Goal: Information Seeking & Learning: Learn about a topic

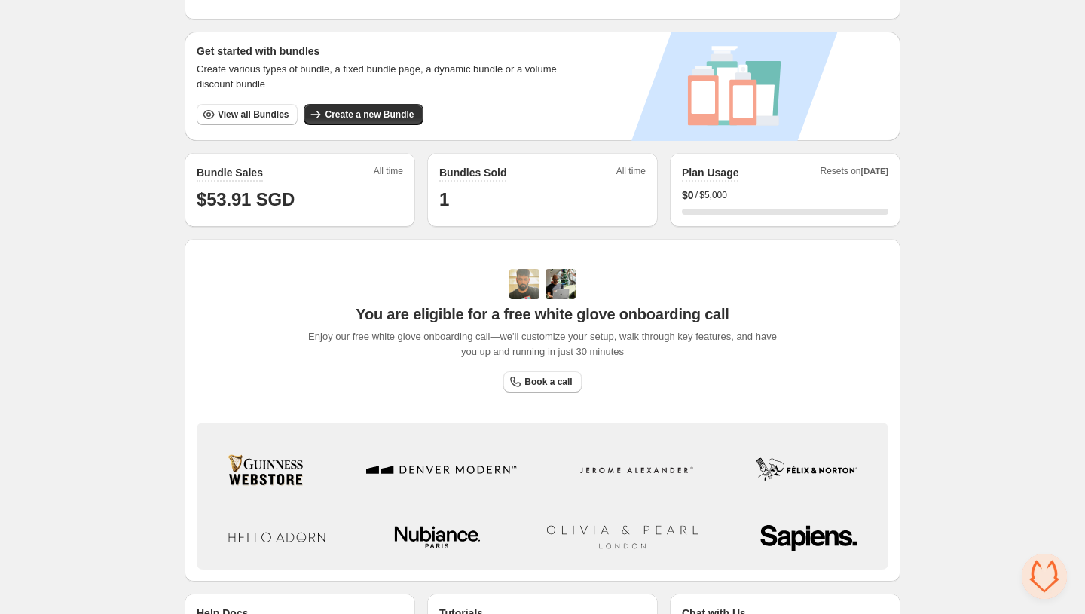
scroll to position [221, 0]
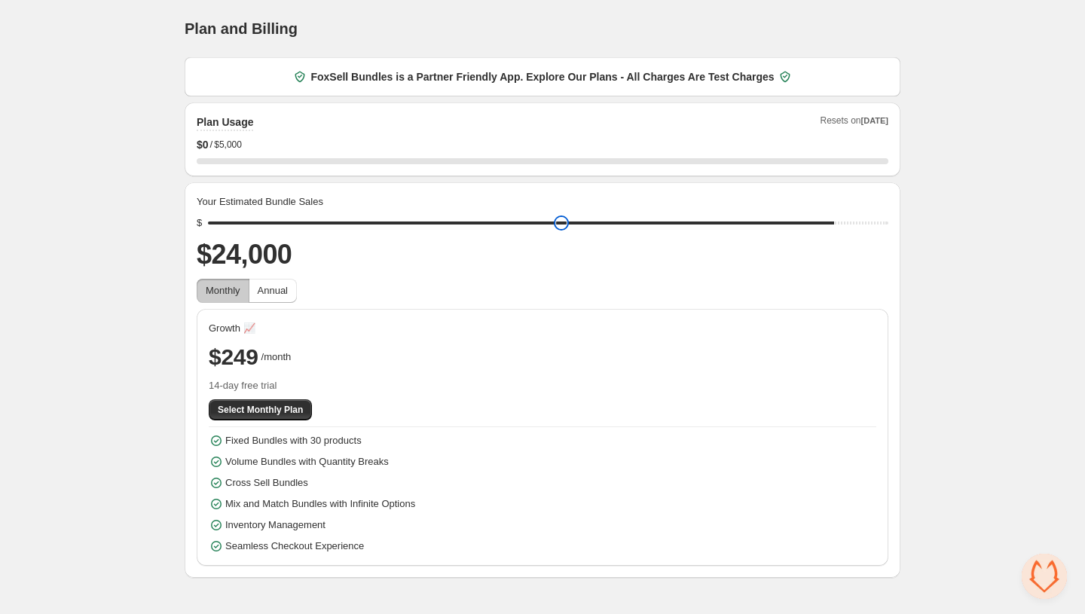
drag, startPoint x: 325, startPoint y: 223, endPoint x: 835, endPoint y: 237, distance: 510.9
click at [835, 234] on input "range" at bounding box center [548, 222] width 680 height 21
drag, startPoint x: 835, startPoint y: 237, endPoint x: 878, endPoint y: 233, distance: 43.1
click at [879, 233] on div "Your Estimated Bundle Sales $ $24,000 Monthly Annual Growth 📈 $249 /month 14-da…" at bounding box center [543, 379] width 692 height 371
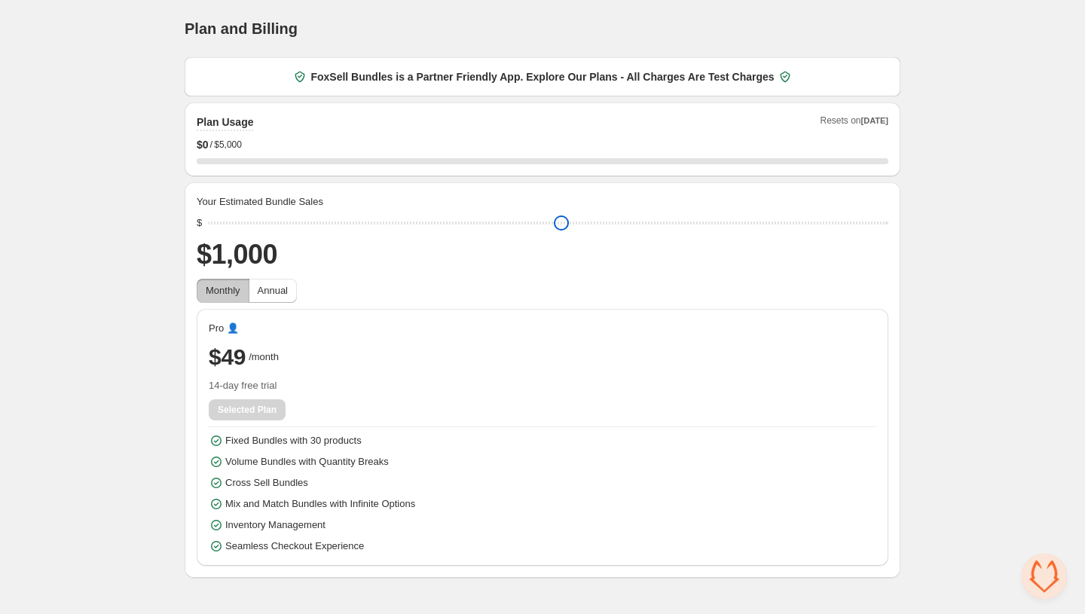
drag, startPoint x: 834, startPoint y: 221, endPoint x: -50, endPoint y: 226, distance: 883.7
type input "****"
click at [208, 226] on input "range" at bounding box center [548, 222] width 680 height 21
